Goal: Information Seeking & Learning: Understand process/instructions

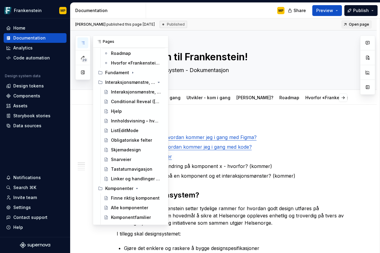
scroll to position [67, 0]
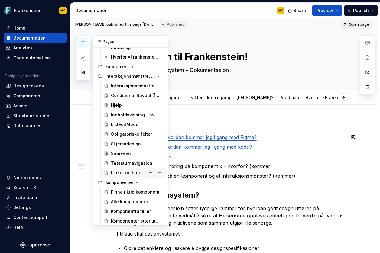
click at [130, 174] on div "Linker og handlinger - Anchorlink eller Button" at bounding box center [128, 173] width 34 height 6
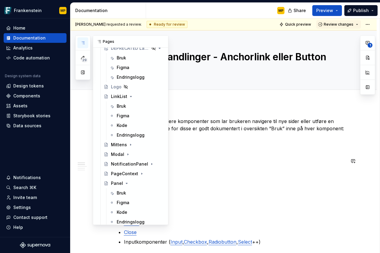
scroll to position [1084, 0]
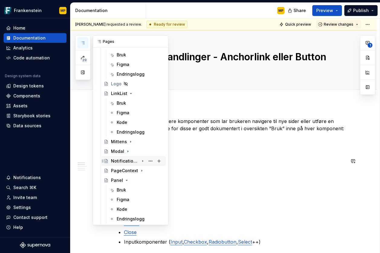
click at [144, 162] on icon "Page tree" at bounding box center [142, 161] width 5 height 5
click at [129, 190] on div "Kode" at bounding box center [140, 190] width 47 height 8
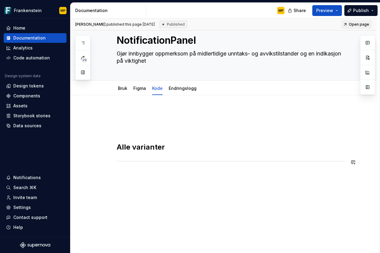
click at [187, 194] on div "Alle varianter" at bounding box center [223, 174] width 306 height 159
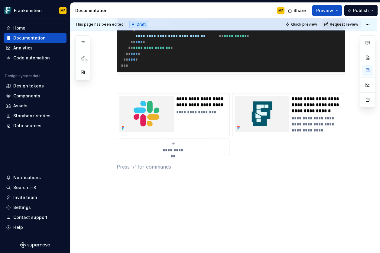
scroll to position [1286, 0]
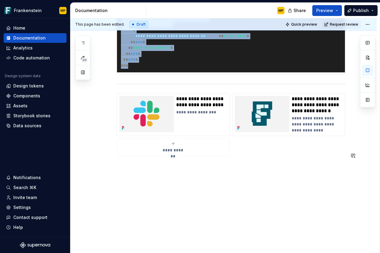
click at [167, 86] on div at bounding box center [231, 84] width 228 height 4
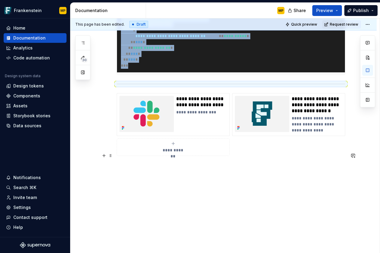
type textarea "*"
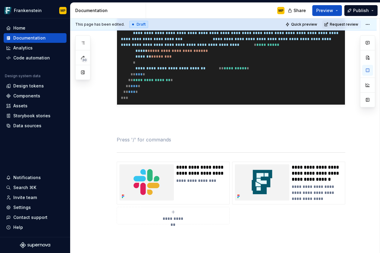
scroll to position [1225, 0]
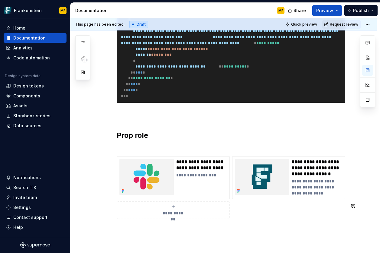
click at [143, 140] on h2 "Prop role" at bounding box center [231, 136] width 228 height 10
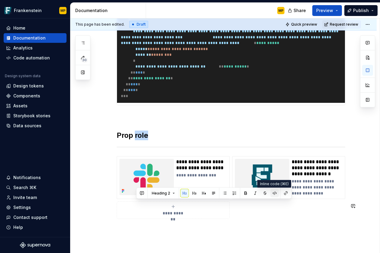
click at [274, 193] on button "button" at bounding box center [274, 193] width 8 height 8
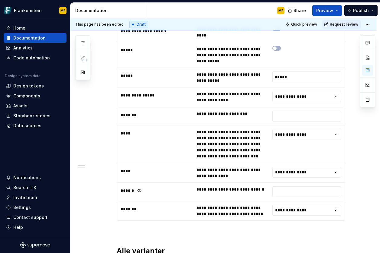
scroll to position [371, 0]
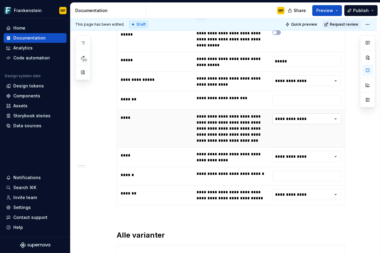
click at [305, 121] on html "Frankenstein MP Home Documentation Analytics Code automation Design system data…" at bounding box center [190, 126] width 380 height 253
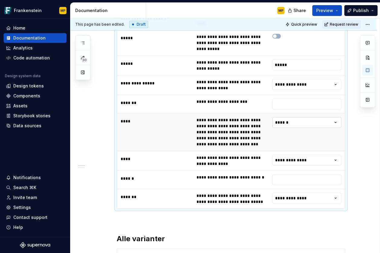
click at [295, 124] on html "Frankenstein MP Home Documentation Analytics Code automation Design system data…" at bounding box center [190, 126] width 380 height 253
click at [295, 125] on html "Frankenstein MP Home Documentation Analytics Code automation Design system data…" at bounding box center [190, 126] width 380 height 253
click at [258, 138] on td "**********" at bounding box center [231, 133] width 76 height 38
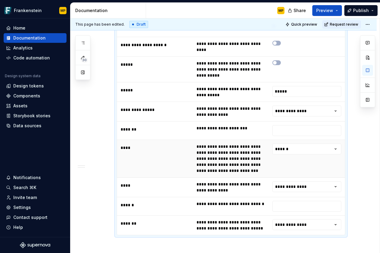
scroll to position [343, 0]
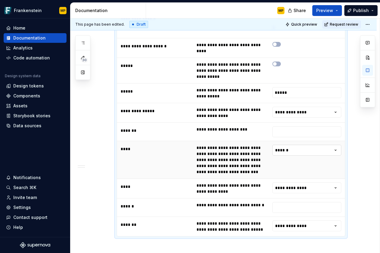
click at [284, 151] on html "Frankenstein MP Home Documentation Analytics Code automation Design system data…" at bounding box center [190, 126] width 380 height 253
click at [244, 160] on html "Frankenstein MP Home Documentation Analytics Code automation Design system data…" at bounding box center [190, 126] width 380 height 253
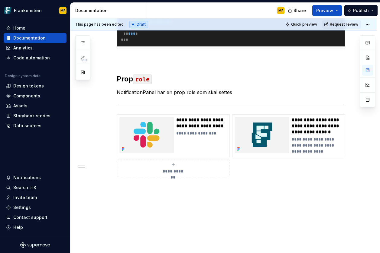
scroll to position [1291, 0]
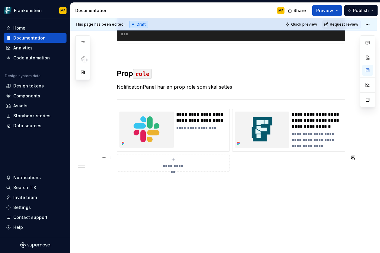
click at [246, 91] on p "NotificationPanel har en prop role som skal settes" at bounding box center [231, 86] width 228 height 7
click at [209, 91] on p "NotificationPanel har en prop role som skal settes" at bounding box center [231, 86] width 228 height 7
click at [246, 91] on p "NotificationPanel har en prop role som kan settes" at bounding box center [231, 86] width 228 height 7
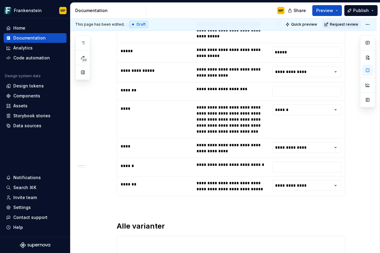
scroll to position [384, 0]
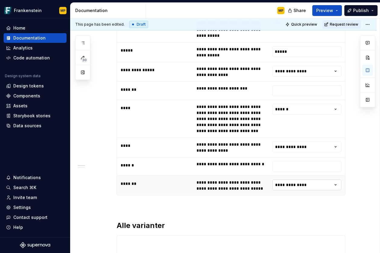
click at [321, 183] on html "Frankenstein MP Home Documentation Analytics Code automation Design system data…" at bounding box center [190, 126] width 380 height 253
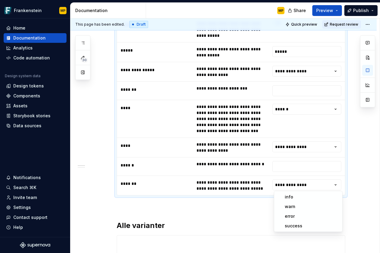
click at [353, 213] on html "Frankenstein MP Home Documentation Analytics Code automation Design system data…" at bounding box center [190, 126] width 380 height 253
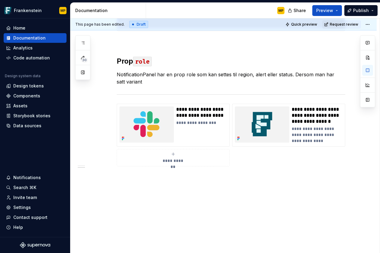
scroll to position [1302, 0]
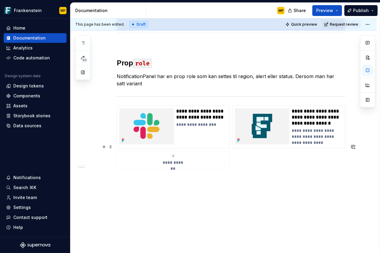
click at [242, 87] on p "NotificationPanel har en prop role som kan settes til region, alert eller statu…" at bounding box center [231, 80] width 228 height 15
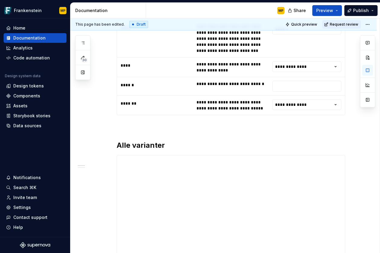
scroll to position [465, 0]
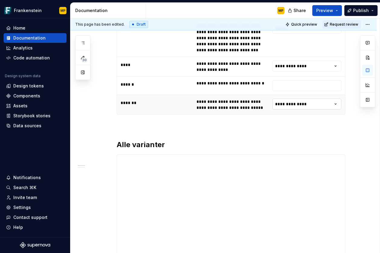
click at [291, 104] on html "Frankenstein MP Home Documentation Analytics Code automation Design system data…" at bounding box center [190, 126] width 380 height 253
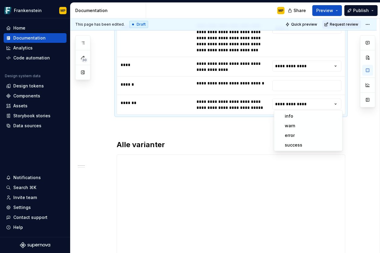
click at [248, 137] on html "Frankenstein MP Home Documentation Analytics Code automation Design system data…" at bounding box center [190, 126] width 380 height 253
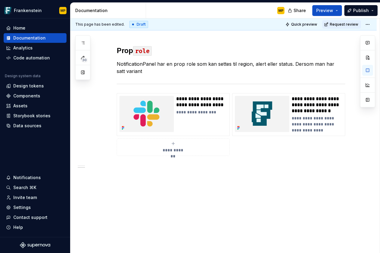
scroll to position [1339, 0]
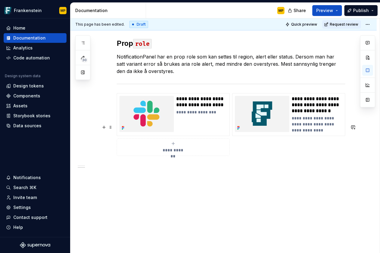
click at [189, 75] on p "NotificationPanel har en prop role som kan settes til region, alert eller statu…" at bounding box center [231, 64] width 228 height 22
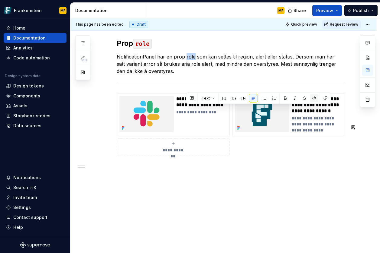
click at [314, 98] on button "button" at bounding box center [314, 98] width 8 height 8
click at [250, 75] on p "NotificationPanel har en prop role som kan settes til region, alert eller statu…" at bounding box center [231, 64] width 228 height 22
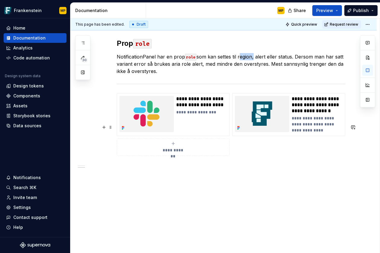
click at [250, 75] on p "NotificationPanel har en prop role som kan settes til region, alert eller statu…" at bounding box center [231, 64] width 228 height 22
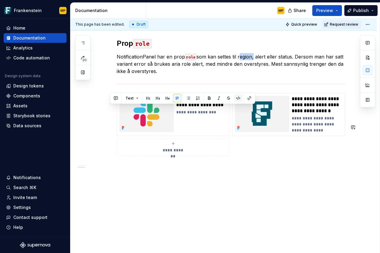
click at [238, 97] on button "button" at bounding box center [238, 98] width 8 height 8
click at [261, 75] on p "NotificationPanel har en prop role som kan settes til region , alert eller stat…" at bounding box center [231, 64] width 228 height 22
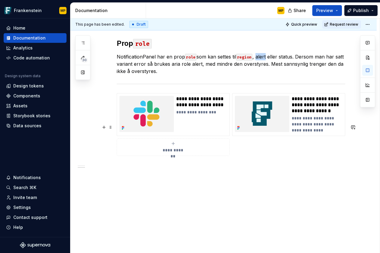
click at [261, 75] on p "NotificationPanel har en prop role som kan settes til region , alert eller stat…" at bounding box center [231, 64] width 228 height 22
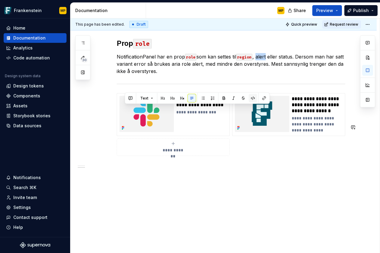
click at [251, 98] on button "button" at bounding box center [253, 98] width 8 height 8
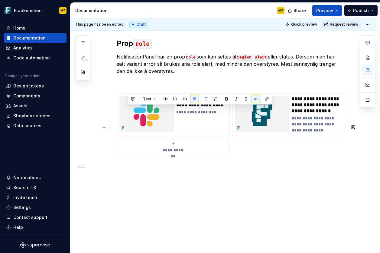
click at [290, 75] on p "NotificationPanel har en prop role som kan settes til region , alert eller stat…" at bounding box center [231, 64] width 228 height 22
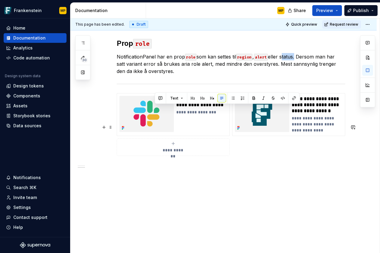
click at [290, 75] on p "NotificationPanel har en prop role som kan settes til region , alert eller stat…" at bounding box center [231, 64] width 228 height 22
click at [282, 97] on button "button" at bounding box center [283, 98] width 8 height 8
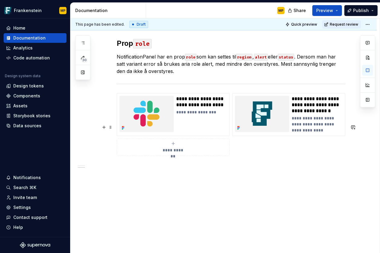
click at [207, 75] on p "NotificationPanel har en prop role som kan settes til region , alert eller stat…" at bounding box center [231, 64] width 228 height 22
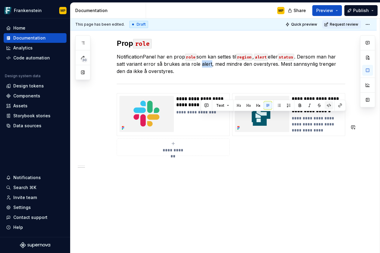
click at [332, 105] on button "button" at bounding box center [328, 106] width 8 height 8
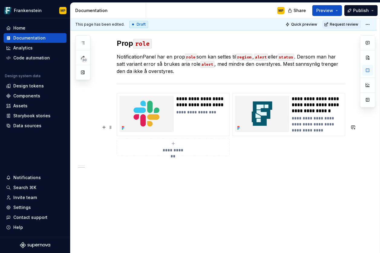
click at [226, 75] on p "NotificationPanel har en prop role som kan settes til region , alert eller stat…" at bounding box center [231, 64] width 228 height 22
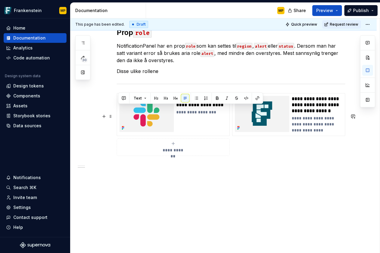
drag, startPoint x: 120, startPoint y: 110, endPoint x: 182, endPoint y: 123, distance: 63.7
click at [182, 64] on p "NotificationPanel har en prop role som kan settes til region , alert eller stat…" at bounding box center [231, 53] width 228 height 22
copy p "NotificationPanel har en prop role som kan settes til region , alert eller stat…"
type textarea "*"
click at [177, 75] on p "Disse ulike rollene" at bounding box center [231, 71] width 228 height 7
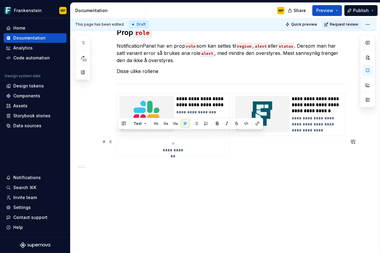
drag, startPoint x: 167, startPoint y: 137, endPoint x: 117, endPoint y: 137, distance: 50.2
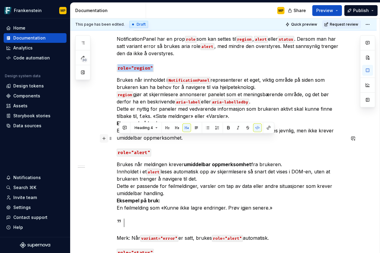
drag, startPoint x: 168, startPoint y: 140, endPoint x: 102, endPoint y: 140, distance: 65.3
click at [259, 128] on button "button" at bounding box center [257, 128] width 8 height 8
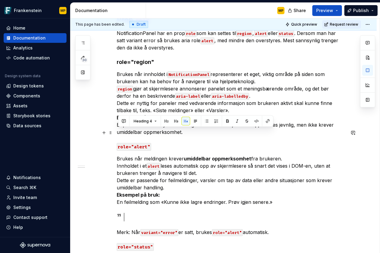
click at [163, 66] on h4 "role="region"" at bounding box center [231, 62] width 228 height 7
drag, startPoint x: 132, startPoint y: 134, endPoint x: 118, endPoint y: 134, distance: 13.6
click at [118, 66] on h4 "role="region"" at bounding box center [231, 62] width 228 height 7
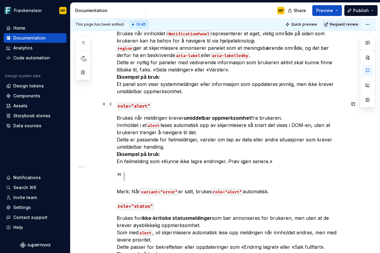
scroll to position [1389, 0]
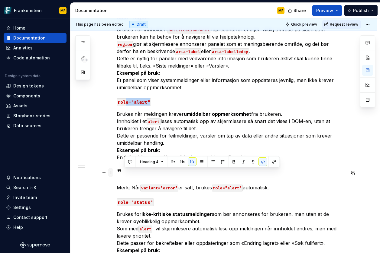
drag, startPoint x: 152, startPoint y: 173, endPoint x: 113, endPoint y: 173, distance: 39.3
click at [263, 161] on button "button" at bounding box center [265, 162] width 8 height 8
click at [137, 106] on h4 "rol e="alert"" at bounding box center [231, 101] width 228 height 7
drag, startPoint x: 134, startPoint y: 172, endPoint x: 119, endPoint y: 172, distance: 14.8
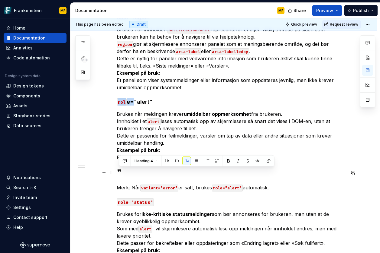
click at [119, 106] on h4 "rol e="alert"" at bounding box center [231, 101] width 228 height 7
click at [258, 161] on button "button" at bounding box center [257, 162] width 8 height 8
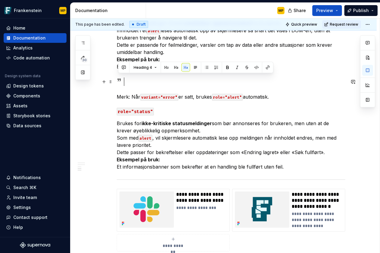
scroll to position [1483, 0]
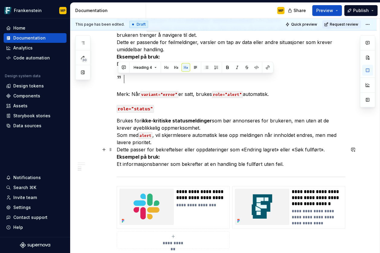
click at [160, 83] on div at bounding box center [237, 79] width 216 height 8
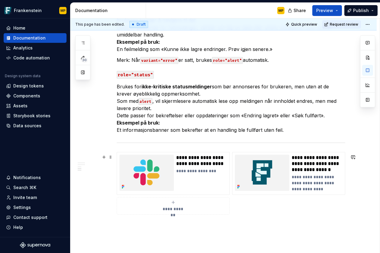
scroll to position [1505, 0]
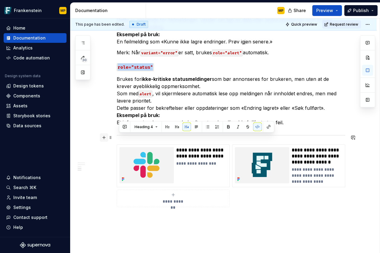
drag, startPoint x: 165, startPoint y: 138, endPoint x: 102, endPoint y: 138, distance: 62.2
click at [257, 128] on button "button" at bounding box center [257, 127] width 8 height 8
click at [171, 71] on h4 "role="status"" at bounding box center [231, 66] width 228 height 7
drag, startPoint x: 132, startPoint y: 139, endPoint x: 119, endPoint y: 139, distance: 12.7
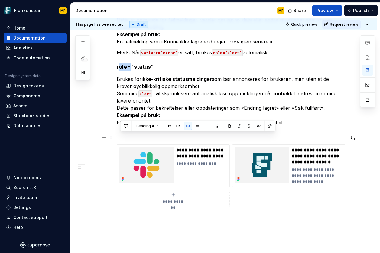
click at [119, 71] on h4 "role="status"" at bounding box center [231, 66] width 228 height 7
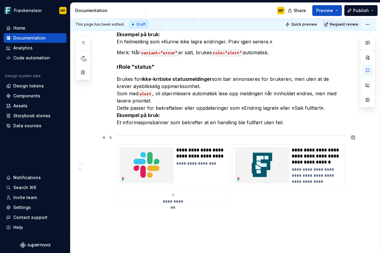
click at [120, 71] on h4 "rRole "status"" at bounding box center [231, 66] width 228 height 7
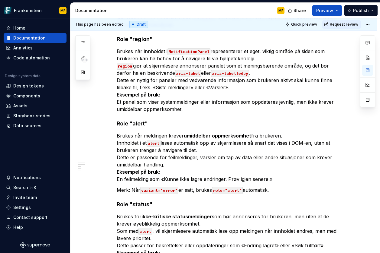
scroll to position [1357, 0]
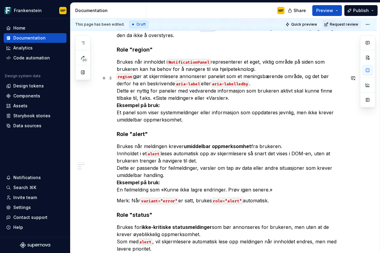
click at [164, 12] on h2 "Prop role" at bounding box center [231, 8] width 228 height 10
click at [132, 12] on h2 "Prop role" at bounding box center [231, 8] width 228 height 10
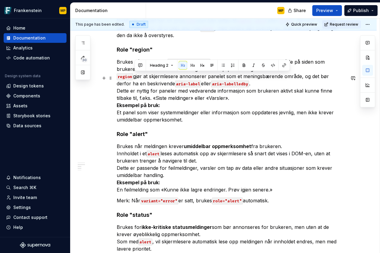
click at [132, 12] on h2 "Prop role" at bounding box center [231, 8] width 228 height 10
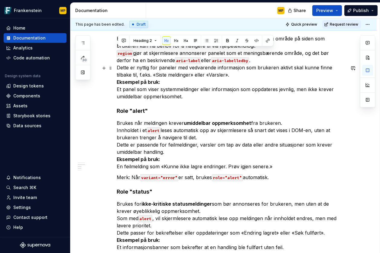
scroll to position [1383, 0]
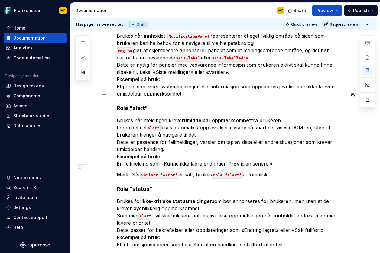
click at [145, 27] on h4 "Role "region"" at bounding box center [231, 23] width 228 height 7
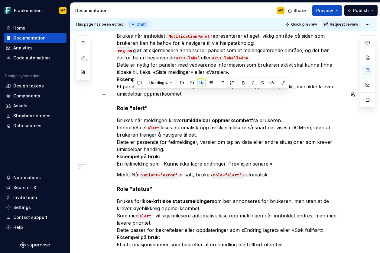
click at [145, 27] on h4 "Role "region"" at bounding box center [231, 23] width 228 height 7
click at [179, 82] on button "button" at bounding box center [176, 83] width 8 height 8
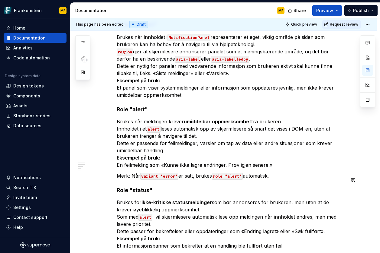
click at [134, 113] on h4 "Role "alert"" at bounding box center [231, 109] width 228 height 7
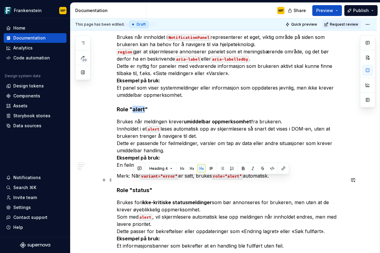
click at [134, 113] on h4 "Role "alert"" at bounding box center [231, 109] width 228 height 7
click at [176, 167] on button "button" at bounding box center [176, 169] width 8 height 8
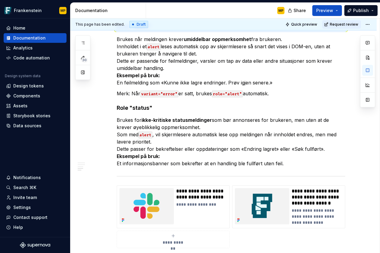
scroll to position [1486, 0]
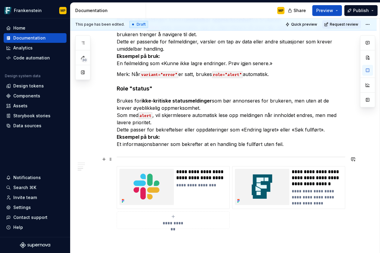
click at [144, 92] on h4 "Role "status"" at bounding box center [231, 88] width 228 height 7
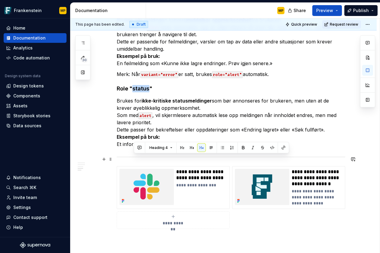
click at [144, 92] on h4 "Role "status"" at bounding box center [231, 88] width 228 height 7
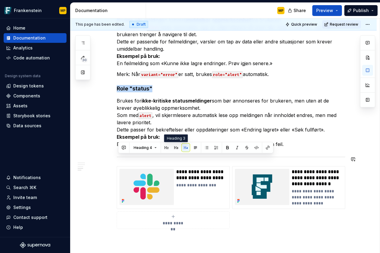
click at [176, 147] on button "button" at bounding box center [176, 148] width 8 height 8
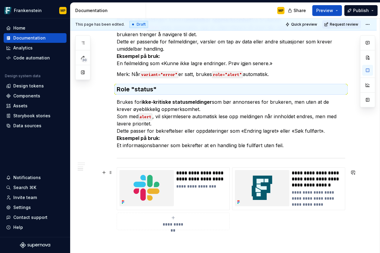
click at [212, 149] on p "Brukes for ikke-kritiske statusmeldinger som bør annonseres for brukeren, men u…" at bounding box center [231, 123] width 228 height 51
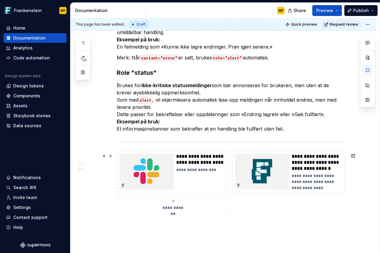
scroll to position [1503, 0]
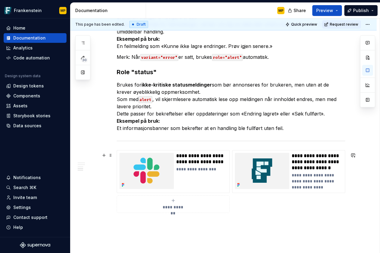
click at [343, 132] on p "Brukes for ikke-kritiske statusmeldinger som bør annonseres for brukeren, men u…" at bounding box center [231, 106] width 228 height 51
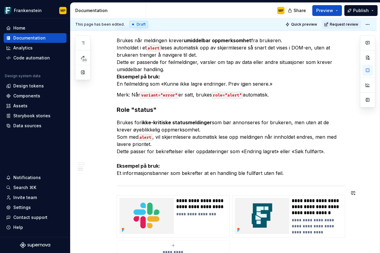
scroll to position [1464, 0]
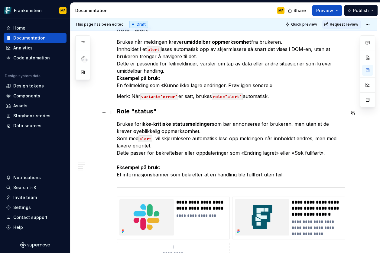
click at [231, 89] on p "Brukes når meldingen krever umiddelbar oppmerksomhet fra brukeren. Innholdet i …" at bounding box center [231, 63] width 228 height 51
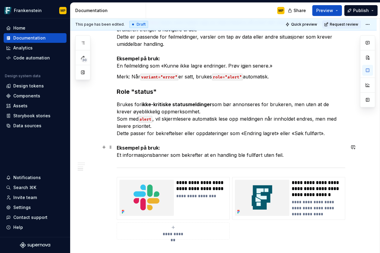
scroll to position [1498, 0]
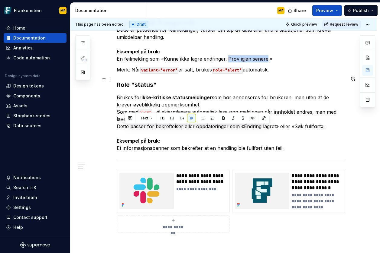
drag, startPoint x: 268, startPoint y: 129, endPoint x: 230, endPoint y: 128, distance: 38.7
click at [230, 63] on p "Brukes når meldingen krever umiddelbar oppmerksomhet fra brukeren. Innholdet i …" at bounding box center [231, 34] width 228 height 58
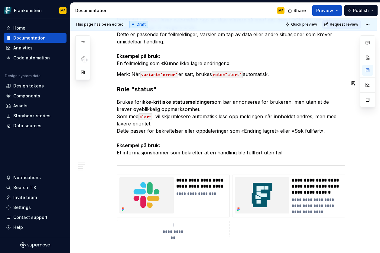
scroll to position [1492, 0]
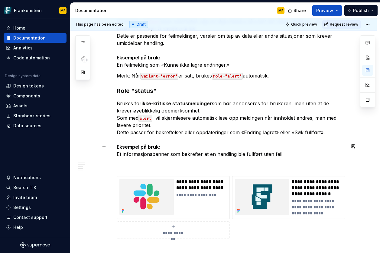
click at [279, 79] on p "Merk: Når variant="error" er satt, brukes role="alert" automatisk." at bounding box center [231, 75] width 228 height 7
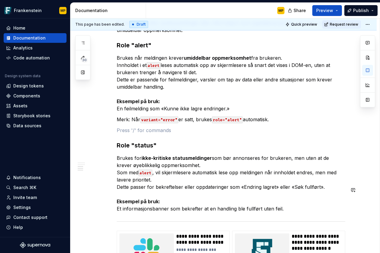
scroll to position [1443, 0]
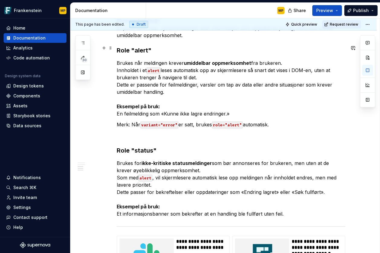
click at [211, 39] on p "Brukes når innholdet i NotificationPanel representerer et eget, viktig område p…" at bounding box center [231, 6] width 228 height 65
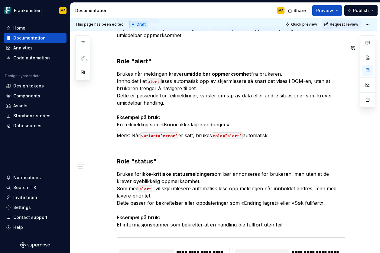
click at [245, 39] on p "Brukes når innholdet i NotificationPanel representerer et eget, viktig område p…" at bounding box center [231, 6] width 228 height 65
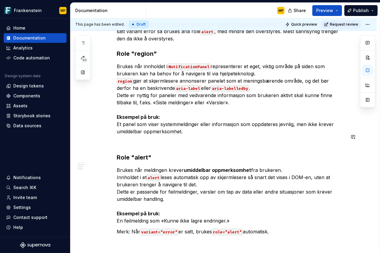
scroll to position [1347, 0]
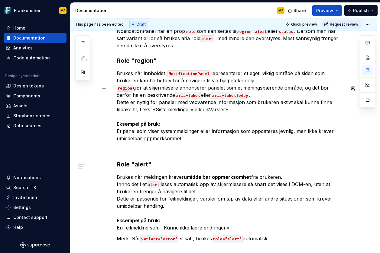
click at [262, 23] on h2 "Prop role" at bounding box center [231, 18] width 228 height 10
click at [352, 90] on button "button" at bounding box center [353, 88] width 8 height 8
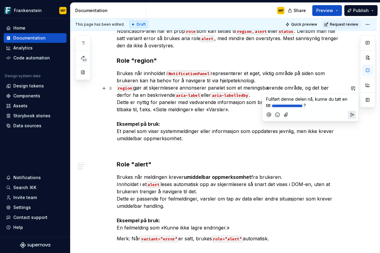
click at [351, 115] on icon "Send" at bounding box center [352, 115] width 6 height 6
